Goal: Information Seeking & Learning: Learn about a topic

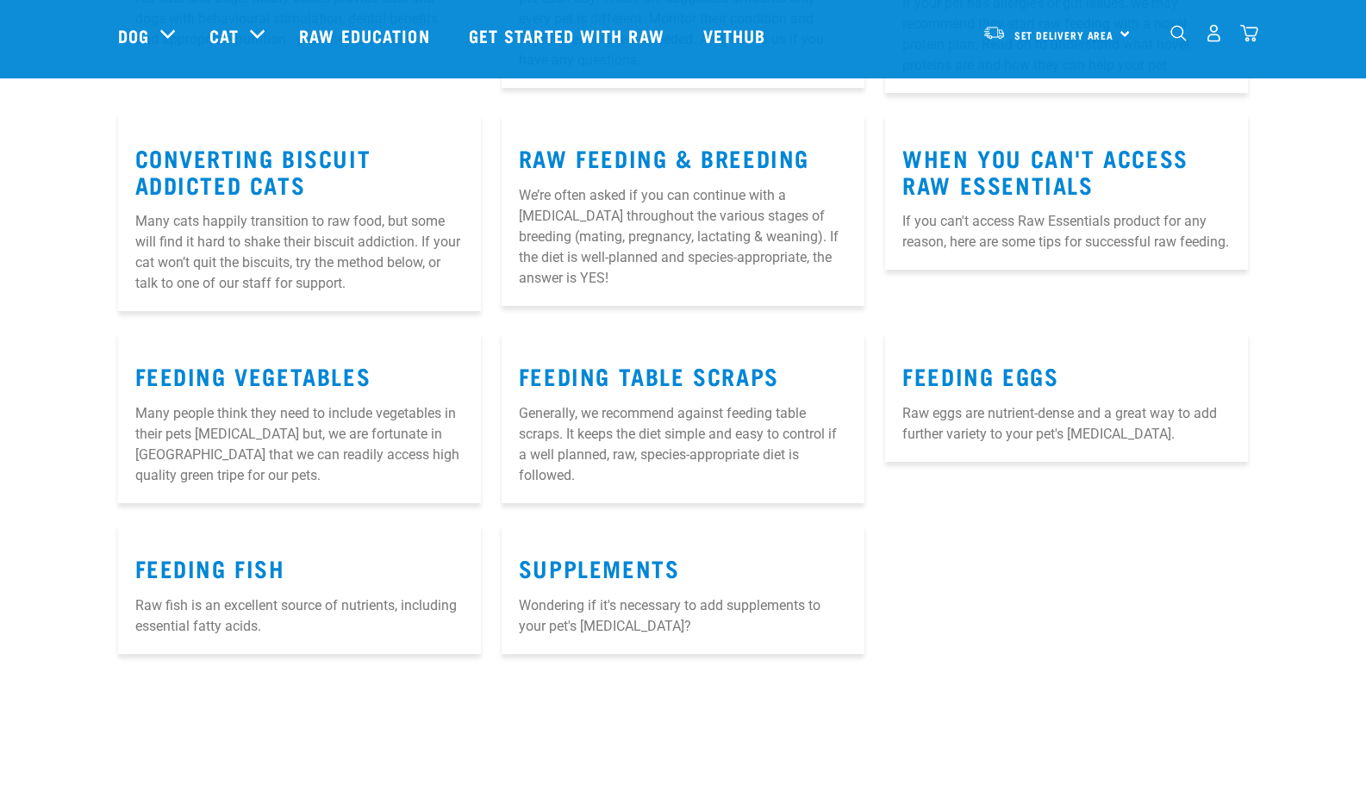
scroll to position [2043, 0]
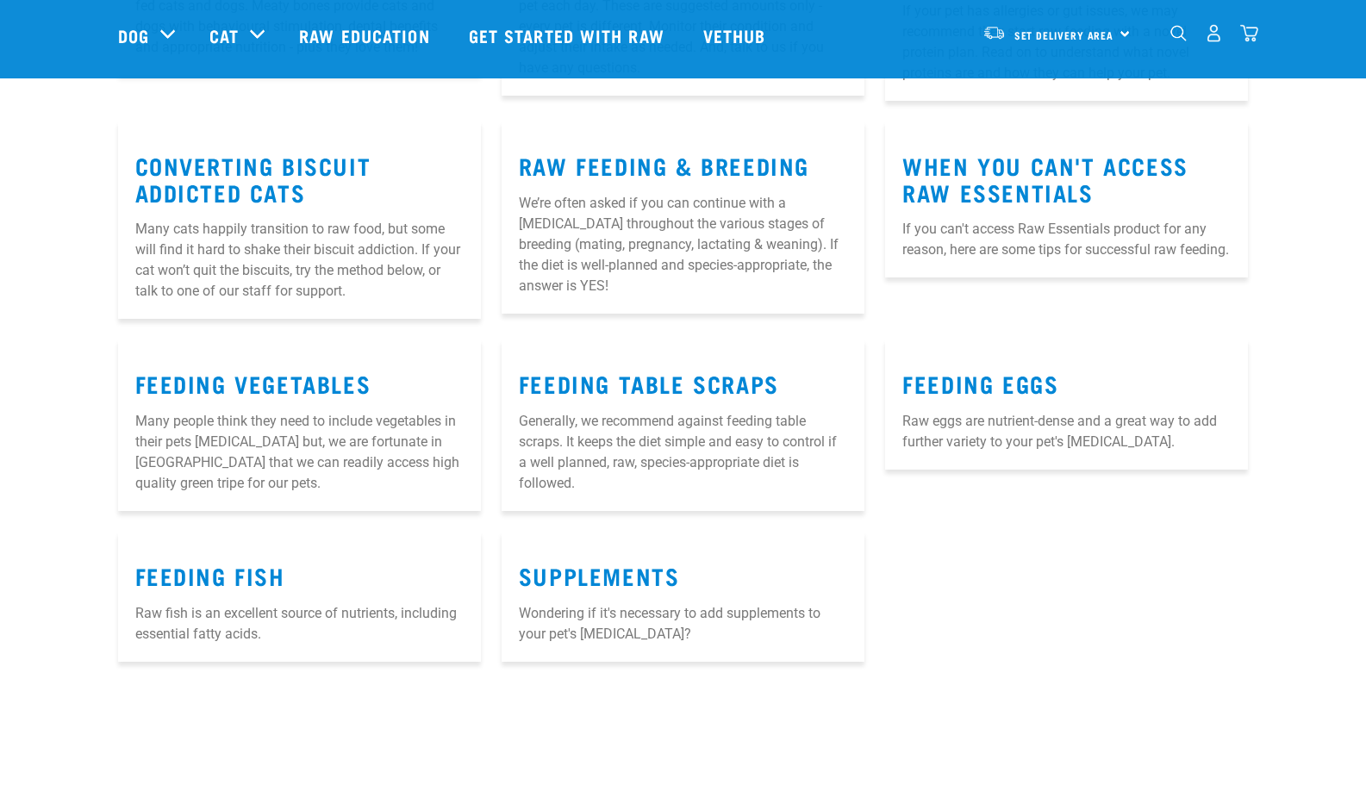
click at [976, 411] on p "Raw eggs are nutrient-dense and a great way to add further variety to your pet'…" at bounding box center [1066, 431] width 328 height 41
click at [981, 377] on link "Feeding Eggs" at bounding box center [980, 383] width 156 height 13
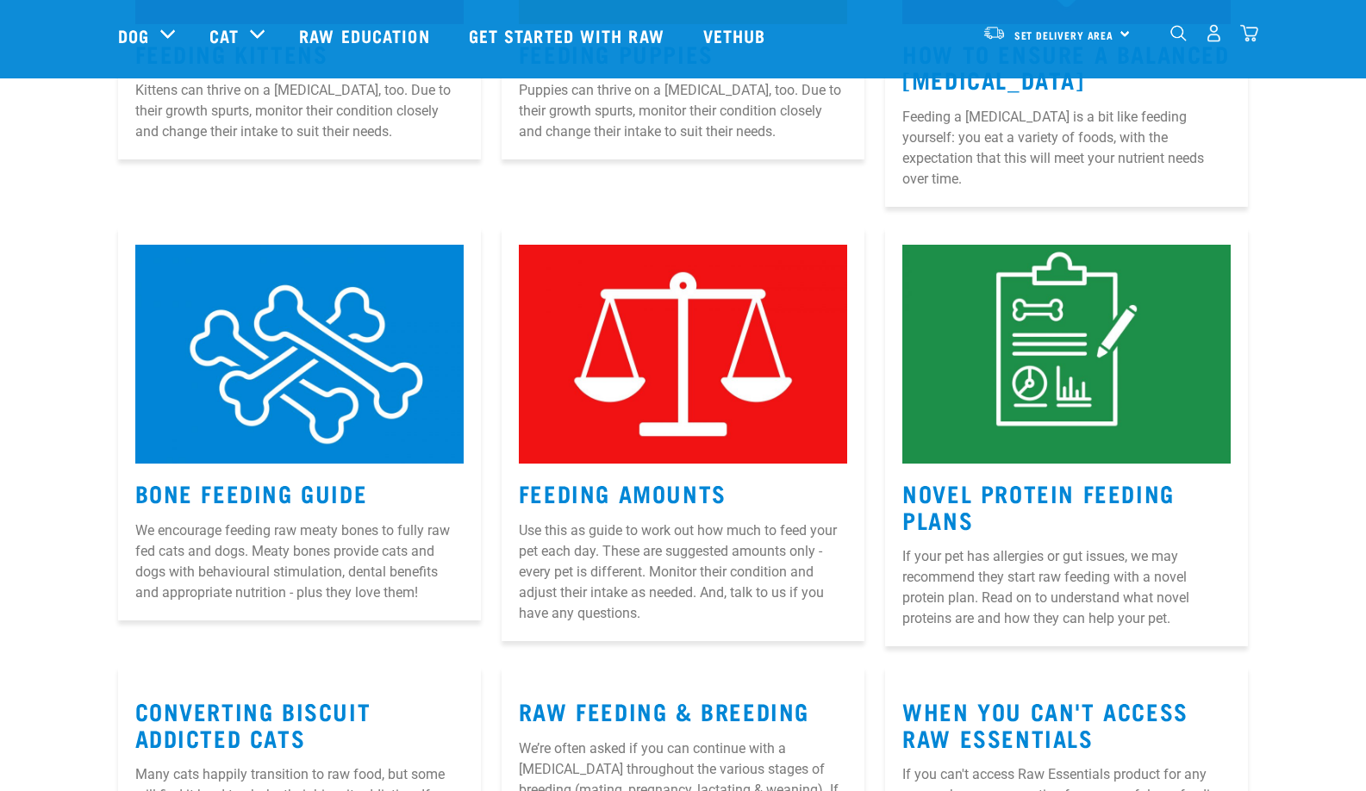
scroll to position [1515, 0]
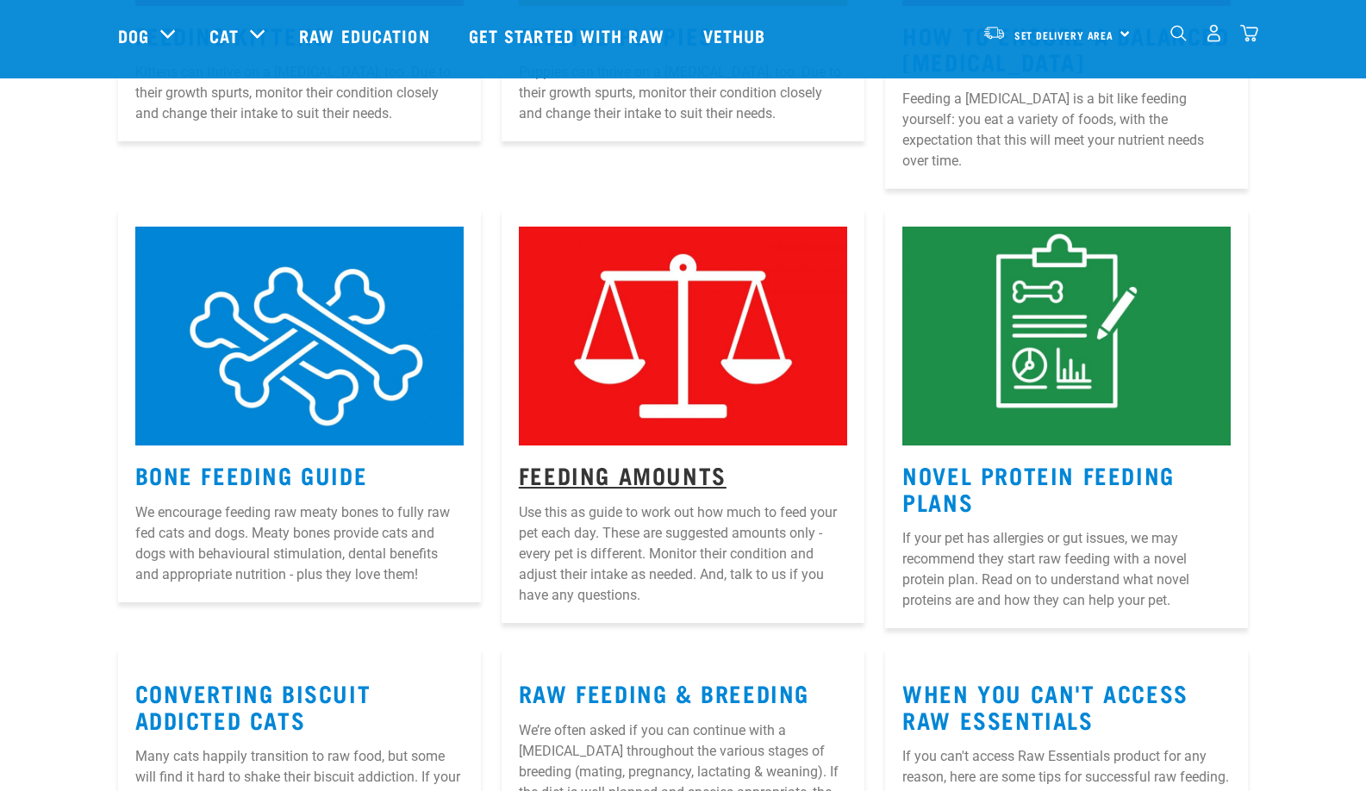
click at [594, 468] on link "Feeding Amounts" at bounding box center [623, 474] width 208 height 13
click at [308, 294] on img at bounding box center [299, 336] width 328 height 219
